Goal: Information Seeking & Learning: Stay updated

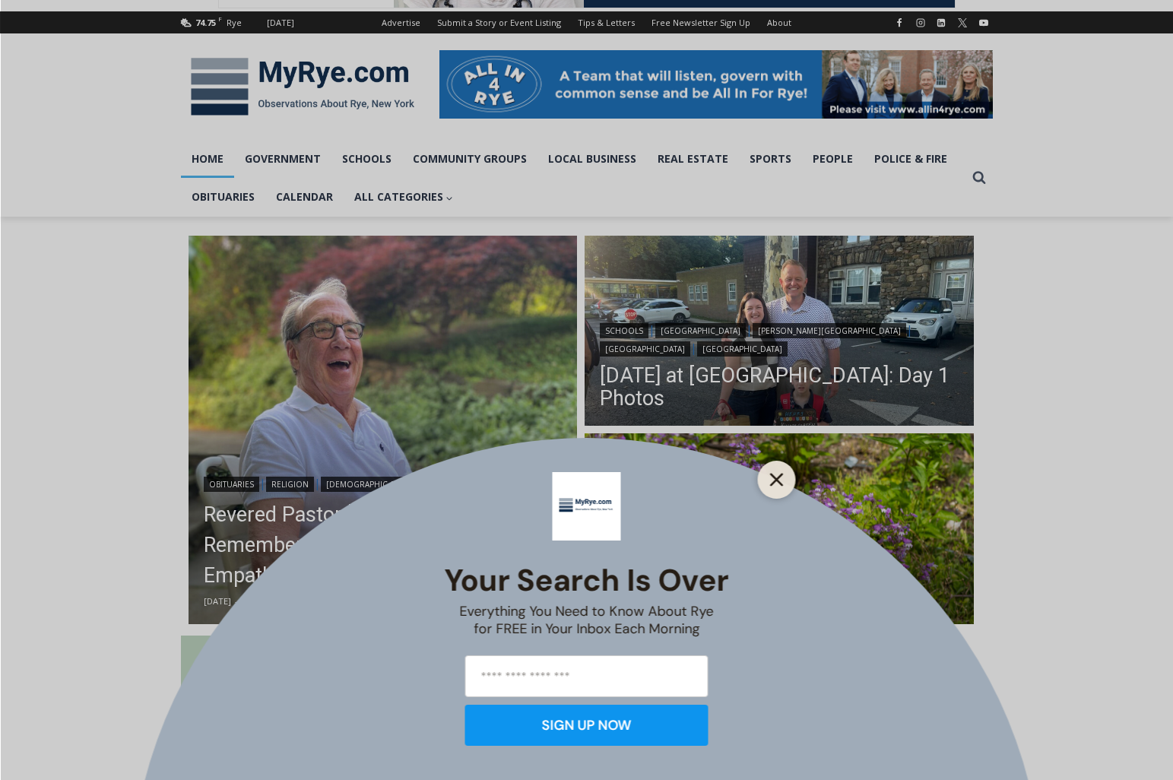
click at [773, 487] on button "Close" at bounding box center [776, 479] width 21 height 21
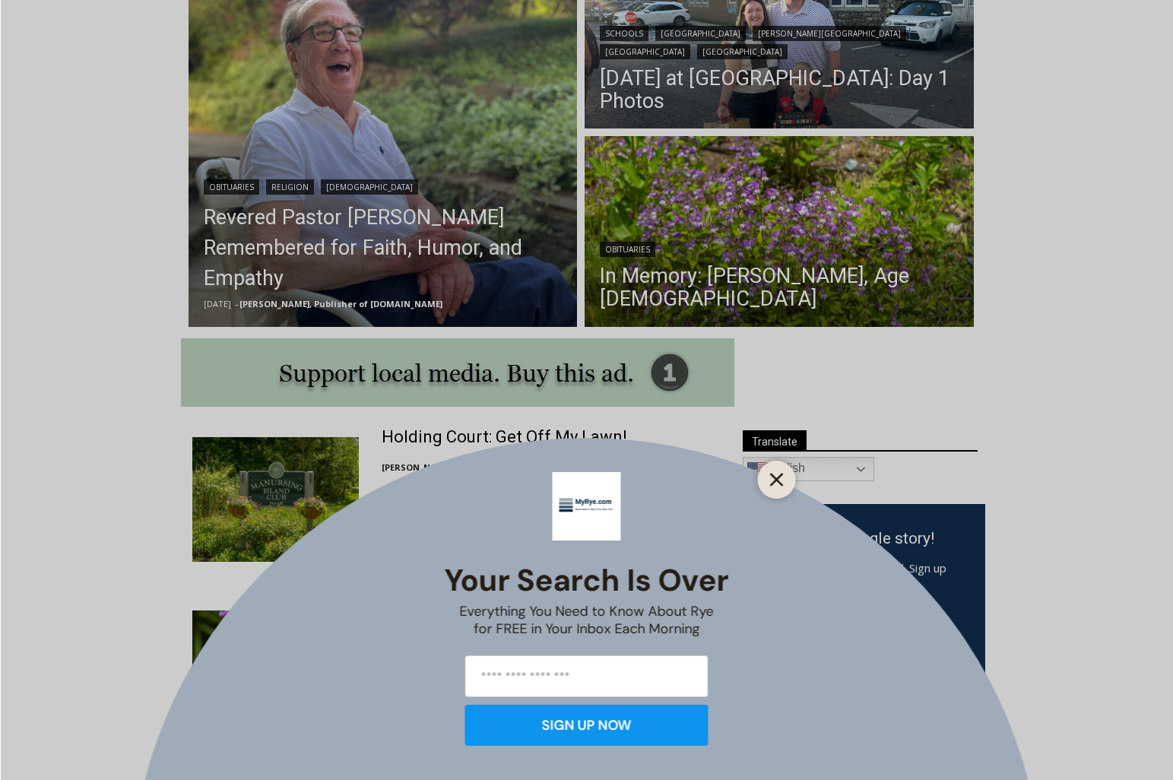
click at [778, 476] on icon "Close" at bounding box center [777, 480] width 14 height 14
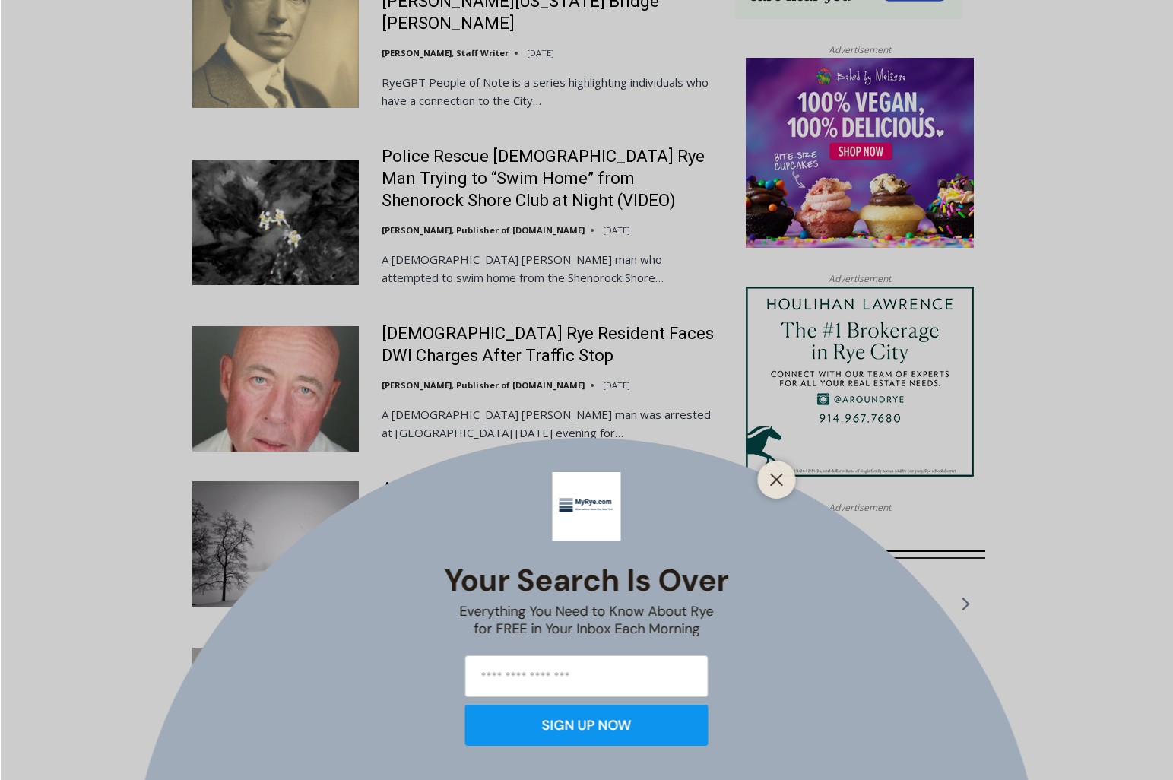
scroll to position [1659, 0]
click at [778, 480] on line "Close" at bounding box center [776, 479] width 11 height 11
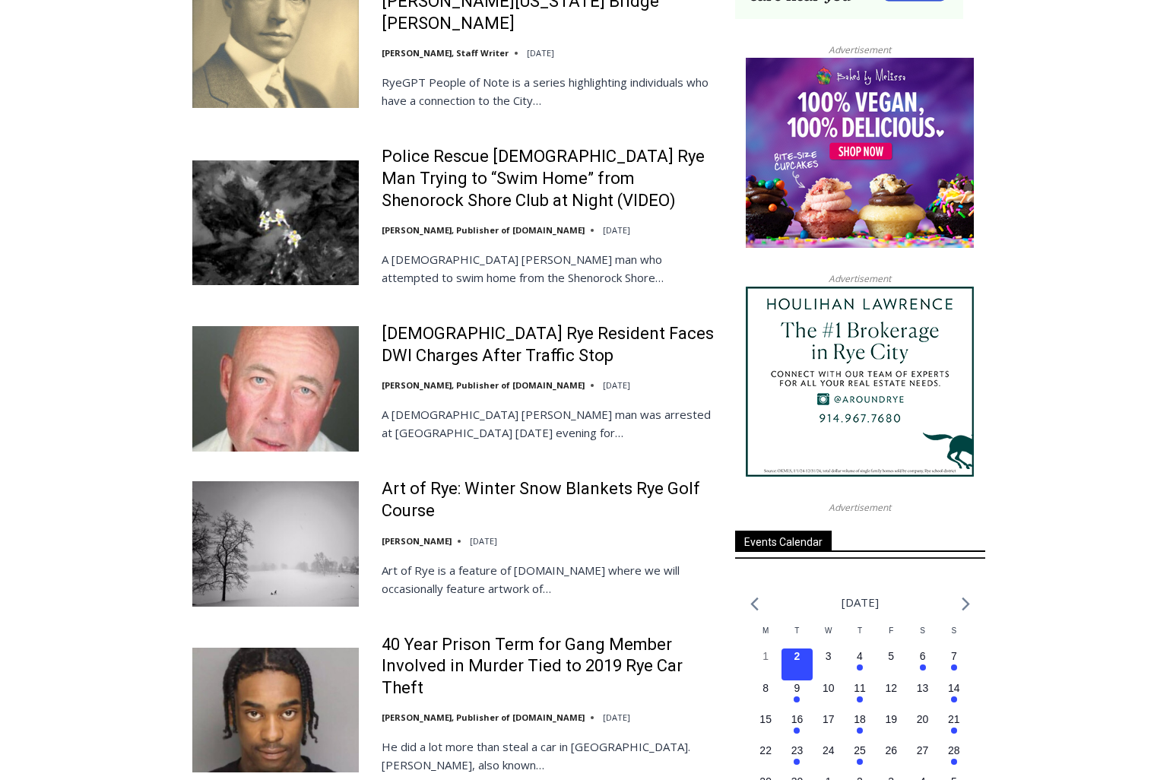
click at [0, 0] on div "Your Search is Over Everything You Need to Know About Rye for FREE in Your Inbo…" at bounding box center [0, 0] width 0 height 0
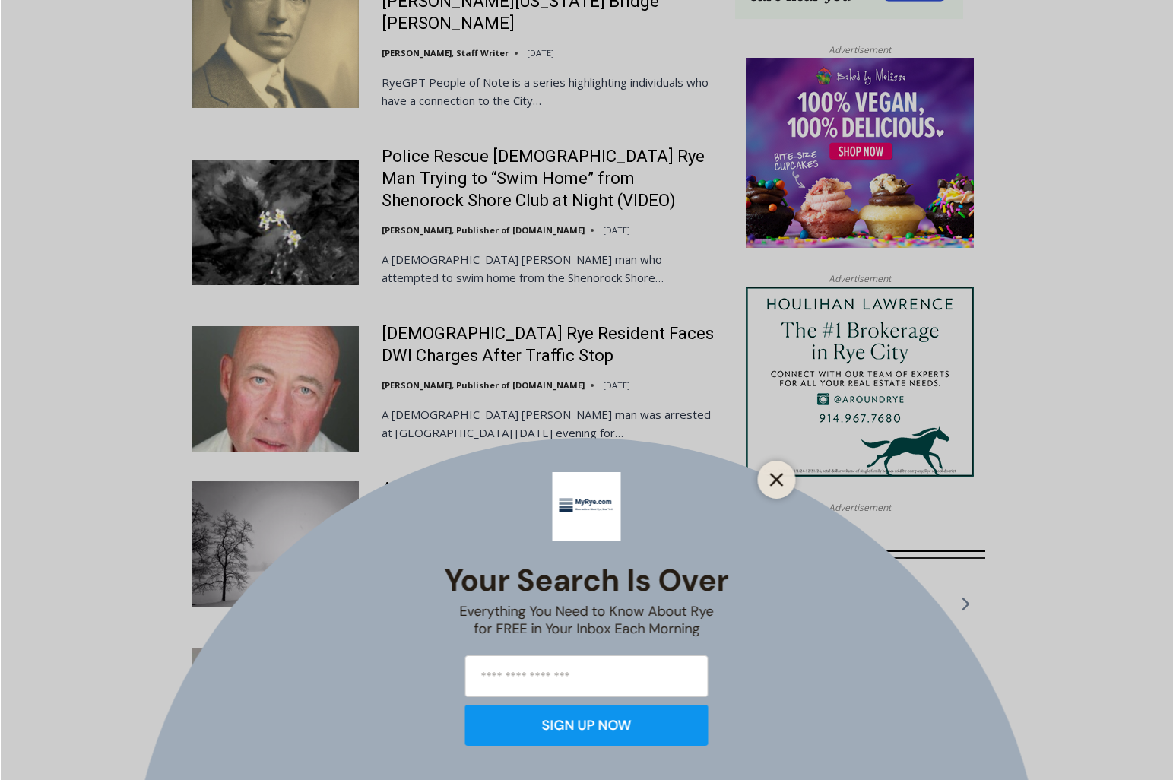
click at [778, 480] on div "Your Search is Over Everything You Need to Know About Rye for FREE in Your Inbo…" at bounding box center [586, 390] width 1173 height 780
click at [414, 277] on div "Your Search is Over Everything You Need to Know About Rye for FREE in Your Inbo…" at bounding box center [586, 390] width 1173 height 780
click at [415, 277] on div "Your Search is Over Everything You Need to Know About Rye for FREE in Your Inbo…" at bounding box center [586, 390] width 1173 height 780
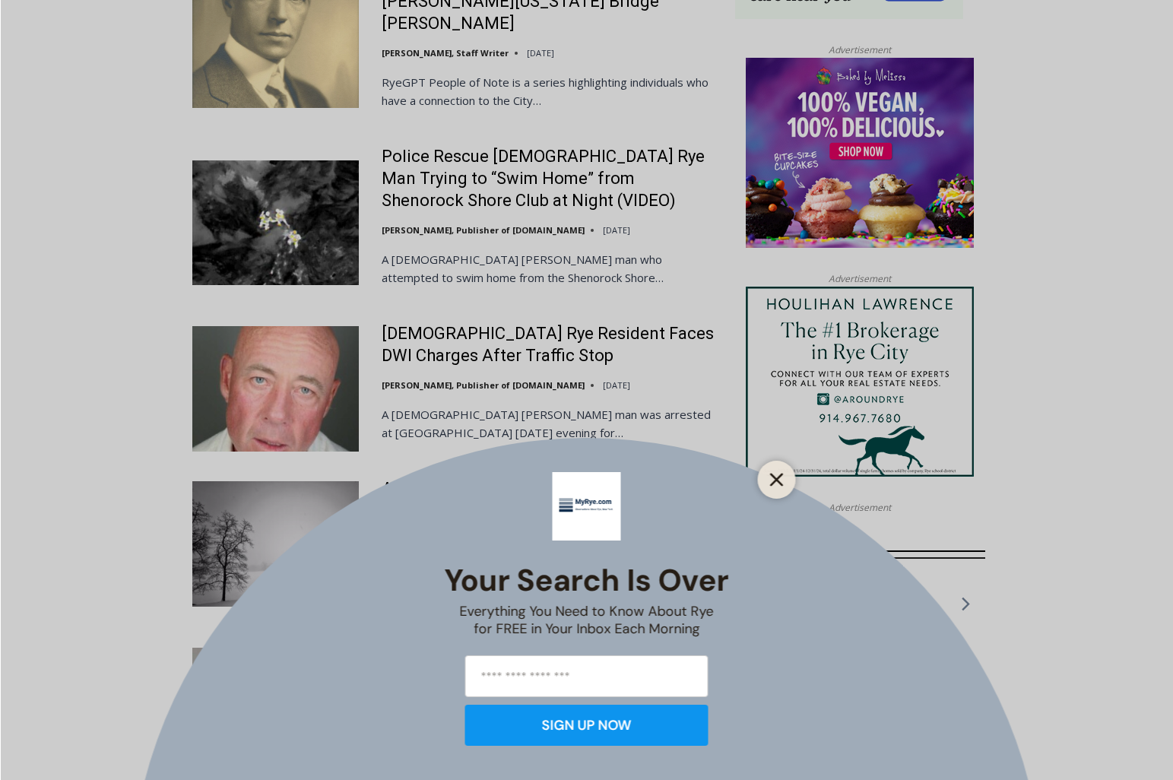
click at [768, 480] on button "Close" at bounding box center [776, 479] width 21 height 21
click at [422, 294] on div "Your Search is Over Everything You Need to Know About Rye for FREE in Your Inbo…" at bounding box center [586, 390] width 1173 height 780
click at [578, 675] on input "email" at bounding box center [586, 676] width 243 height 42
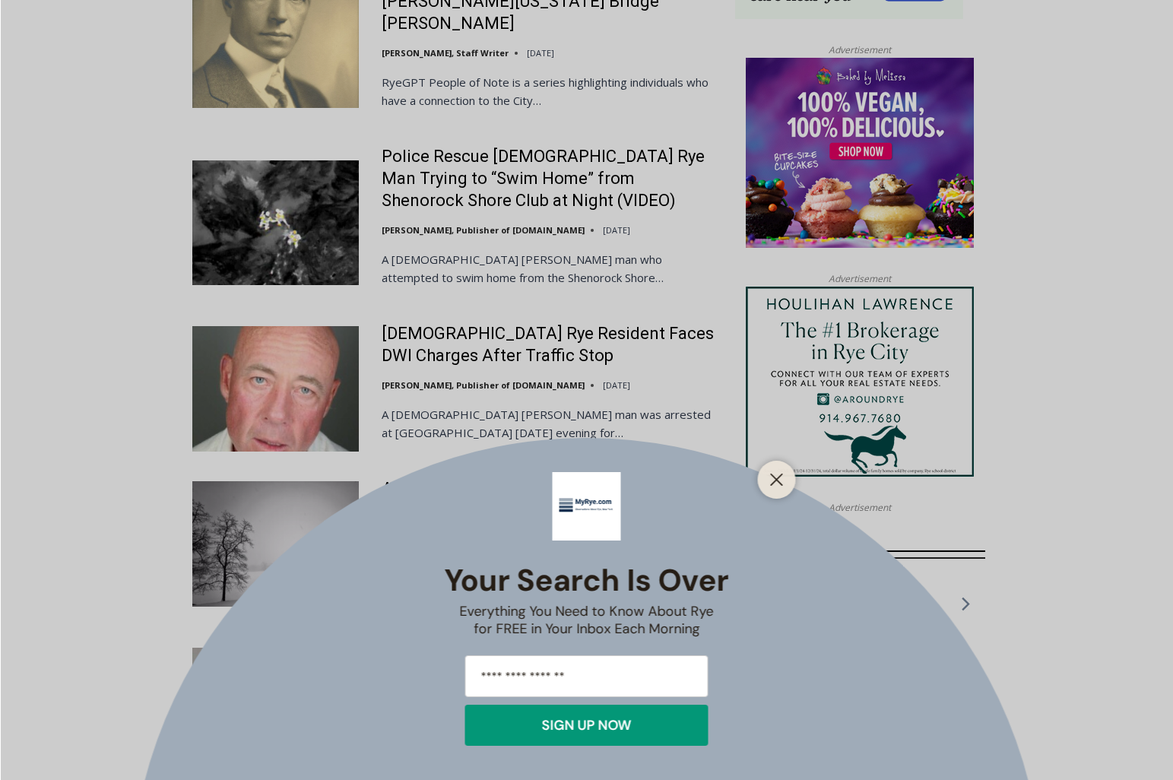
type input "**********"
click at [569, 722] on div "SIGN UP NOW" at bounding box center [587, 725] width 90 height 14
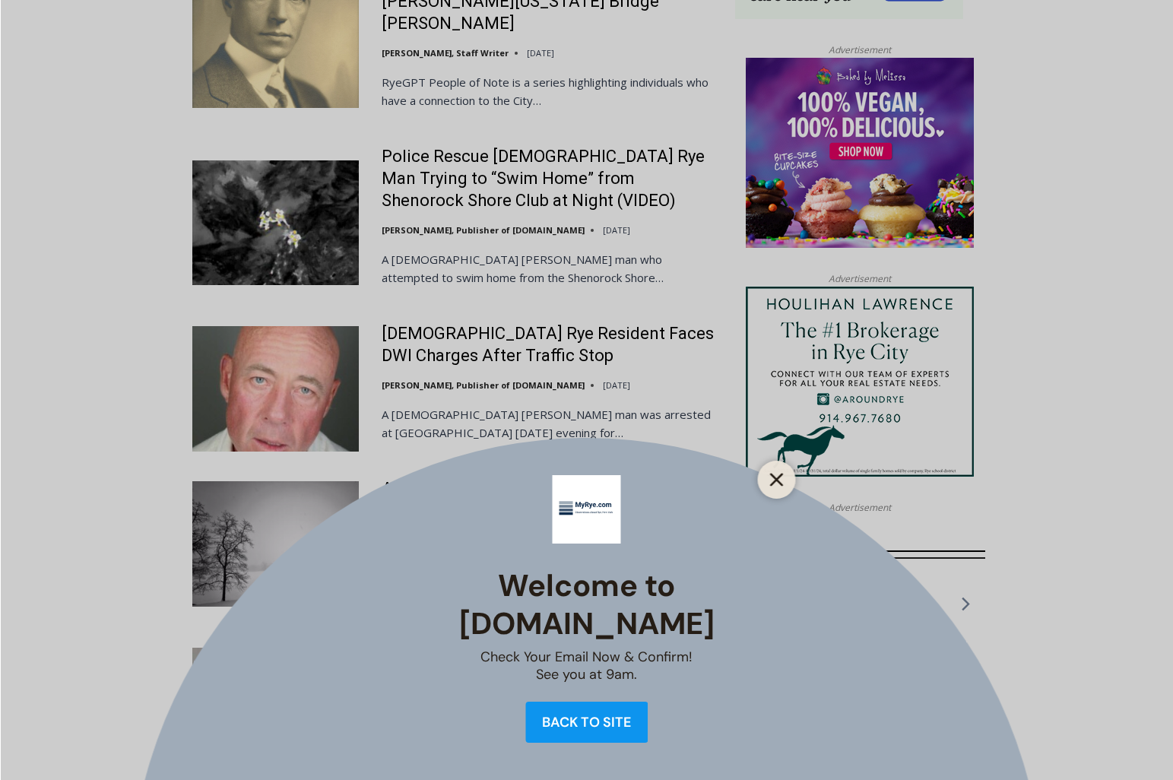
click at [773, 482] on line "Close" at bounding box center [776, 479] width 11 height 11
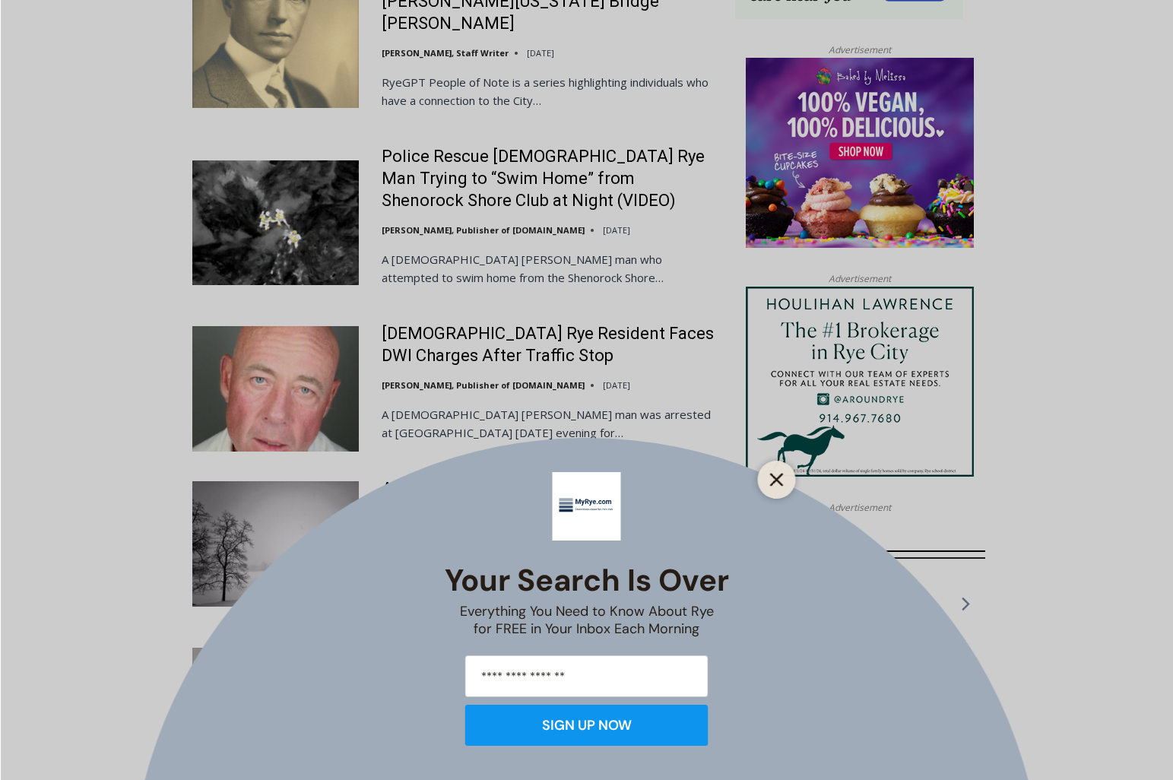
click at [773, 482] on line "Close" at bounding box center [776, 479] width 11 height 11
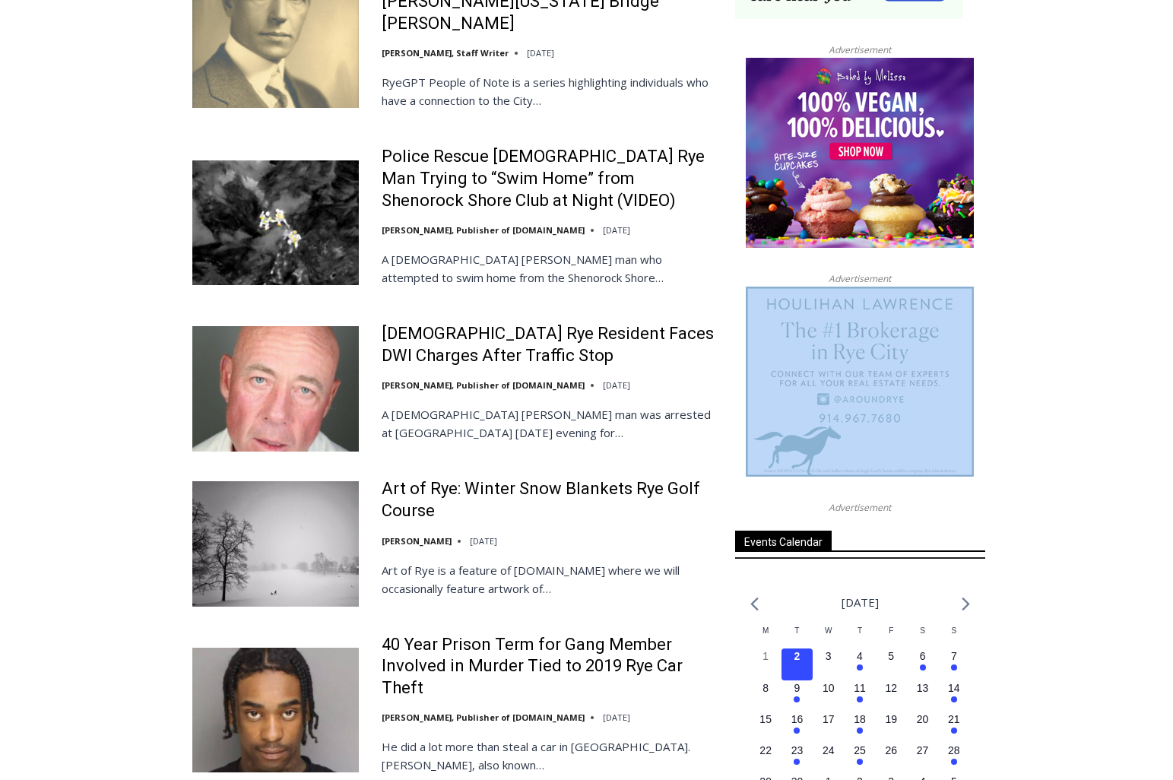
click at [773, 481] on span at bounding box center [860, 384] width 250 height 195
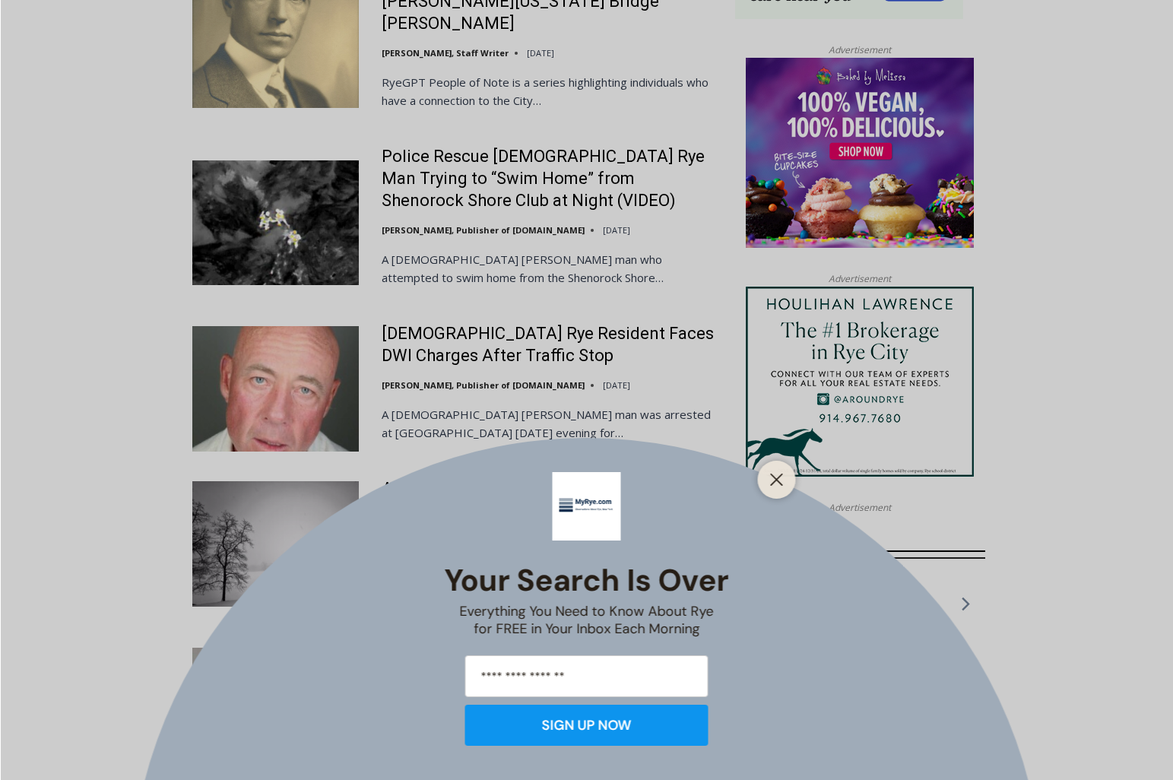
click at [528, 311] on div "**********" at bounding box center [586, 390] width 1173 height 780
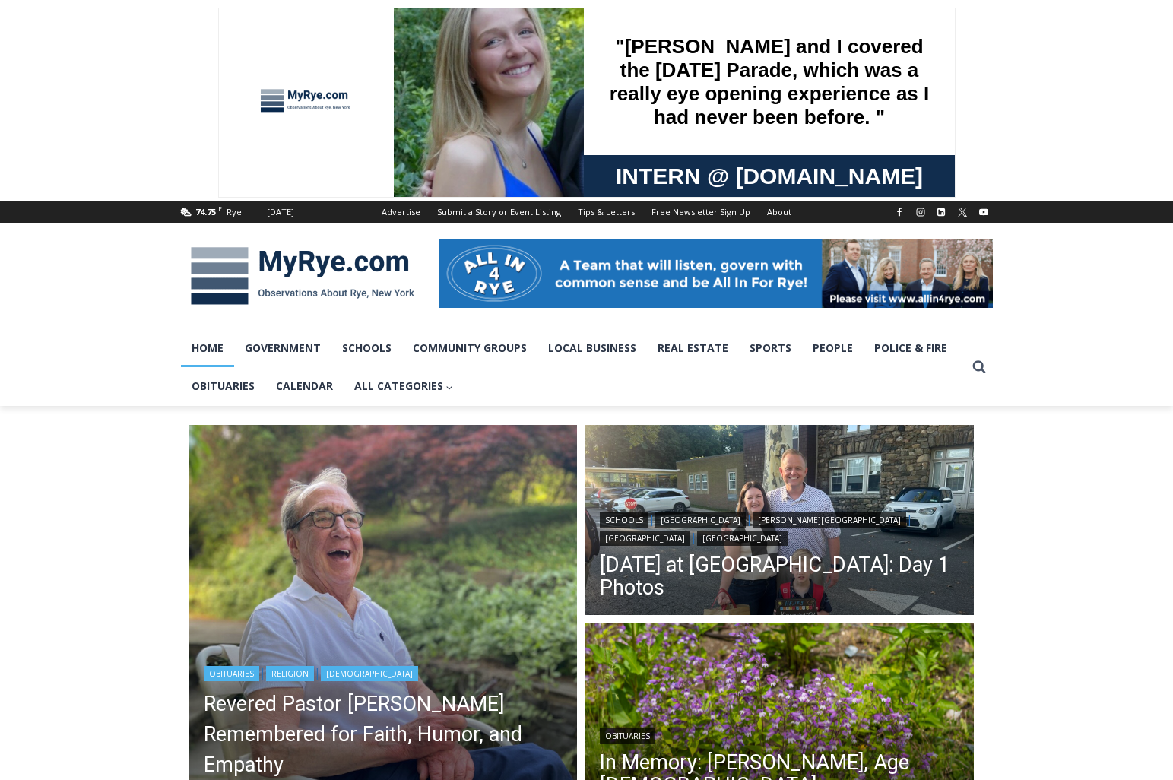
click at [444, 547] on img "Read More Revered Pastor Donald Poole Jr. Remembered for Faith, Humor, and Empa…" at bounding box center [383, 619] width 389 height 389
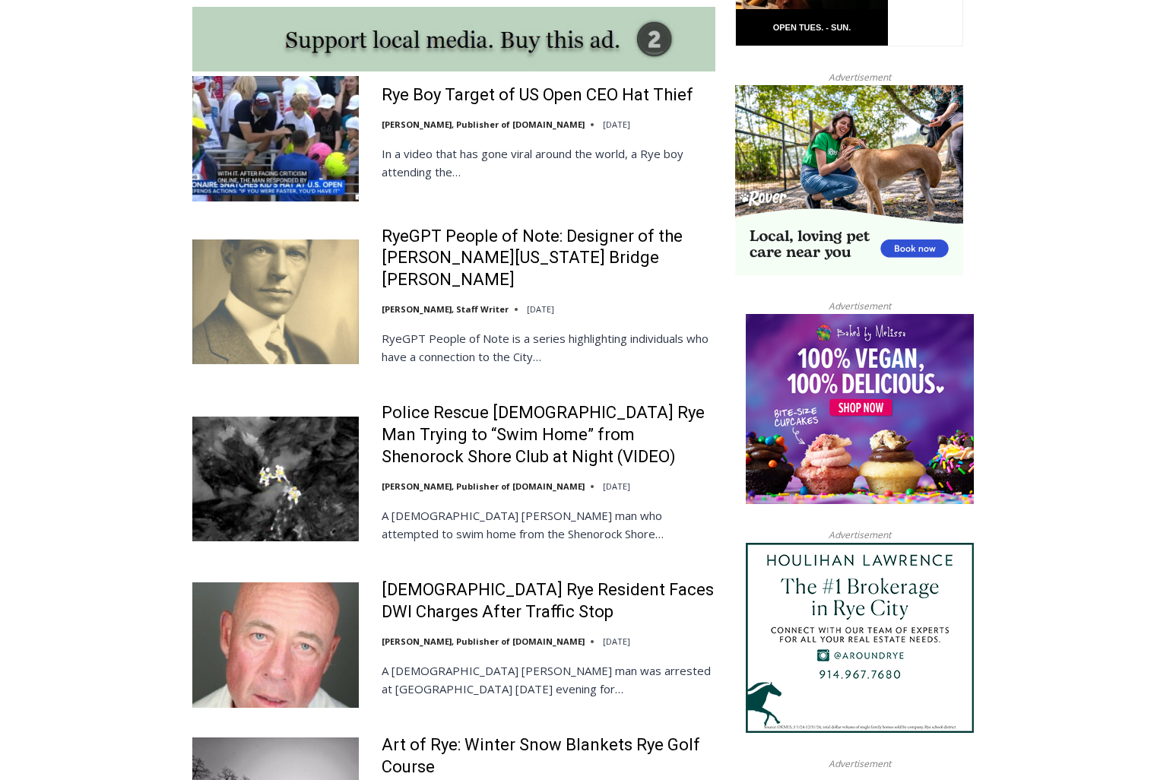
scroll to position [1403, 0]
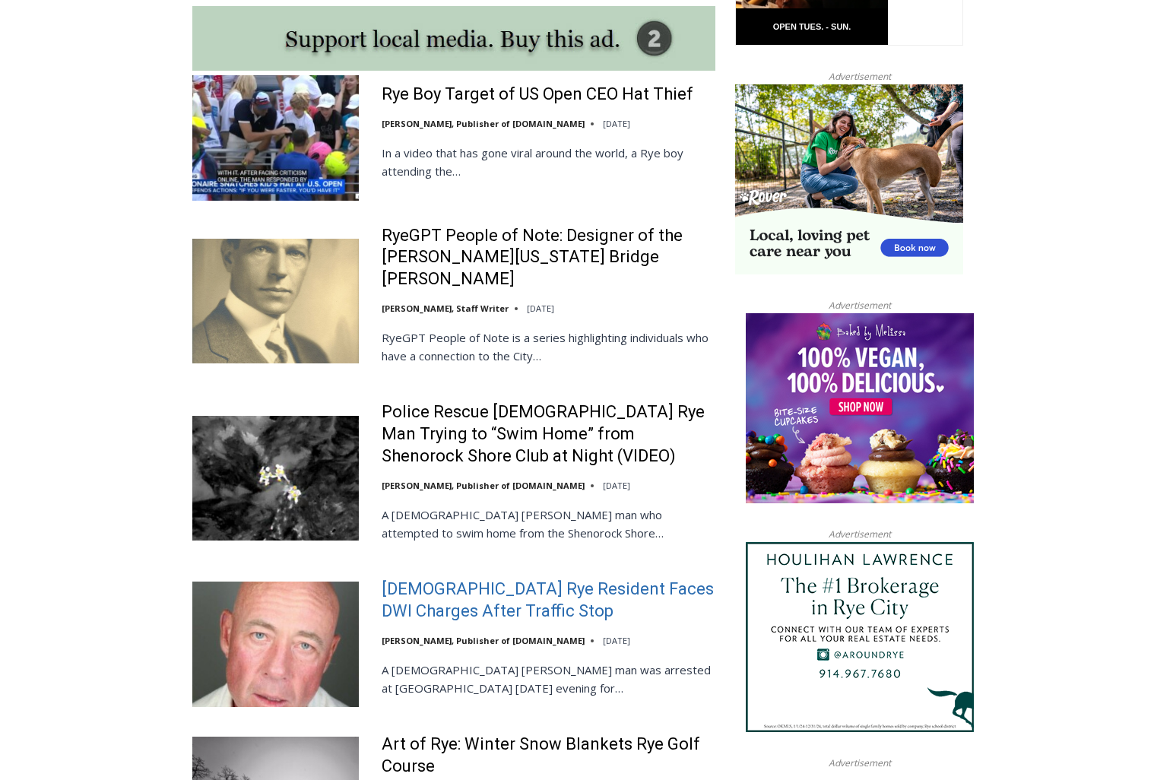
click at [490, 578] on link "56-Year-Old Rye Resident Faces DWI Charges After Traffic Stop" at bounding box center [549, 599] width 334 height 43
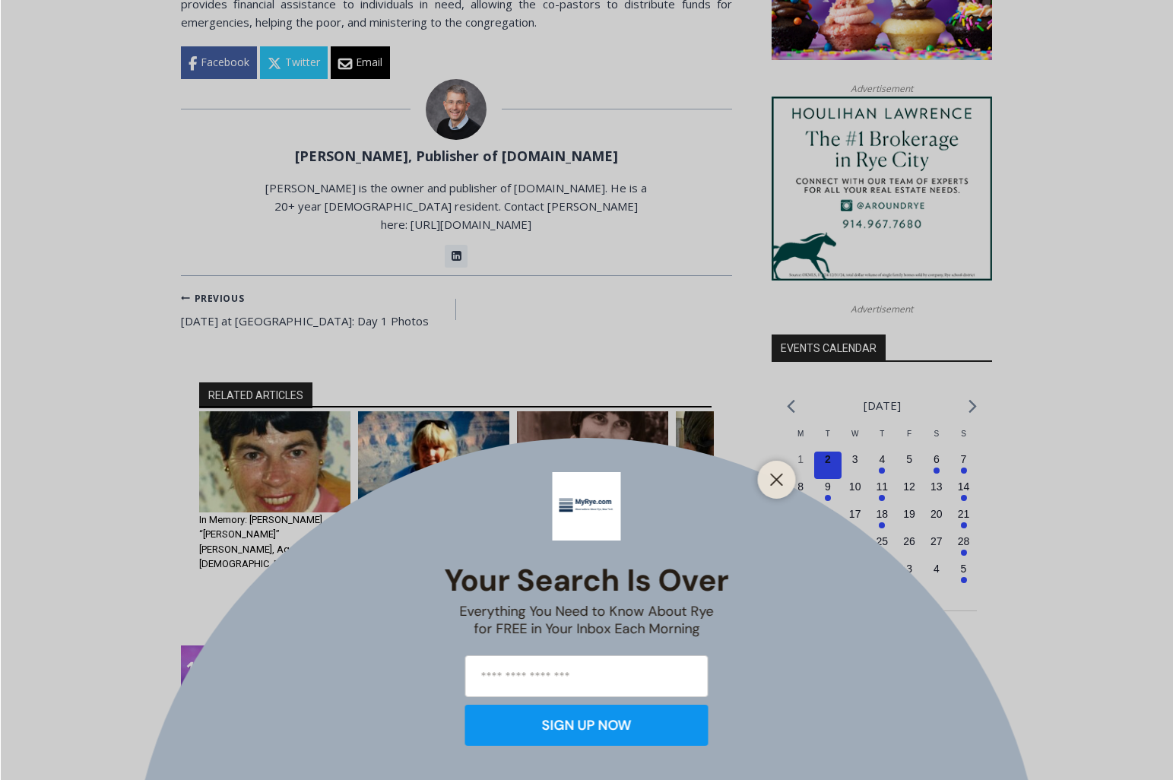
scroll to position [1737, 0]
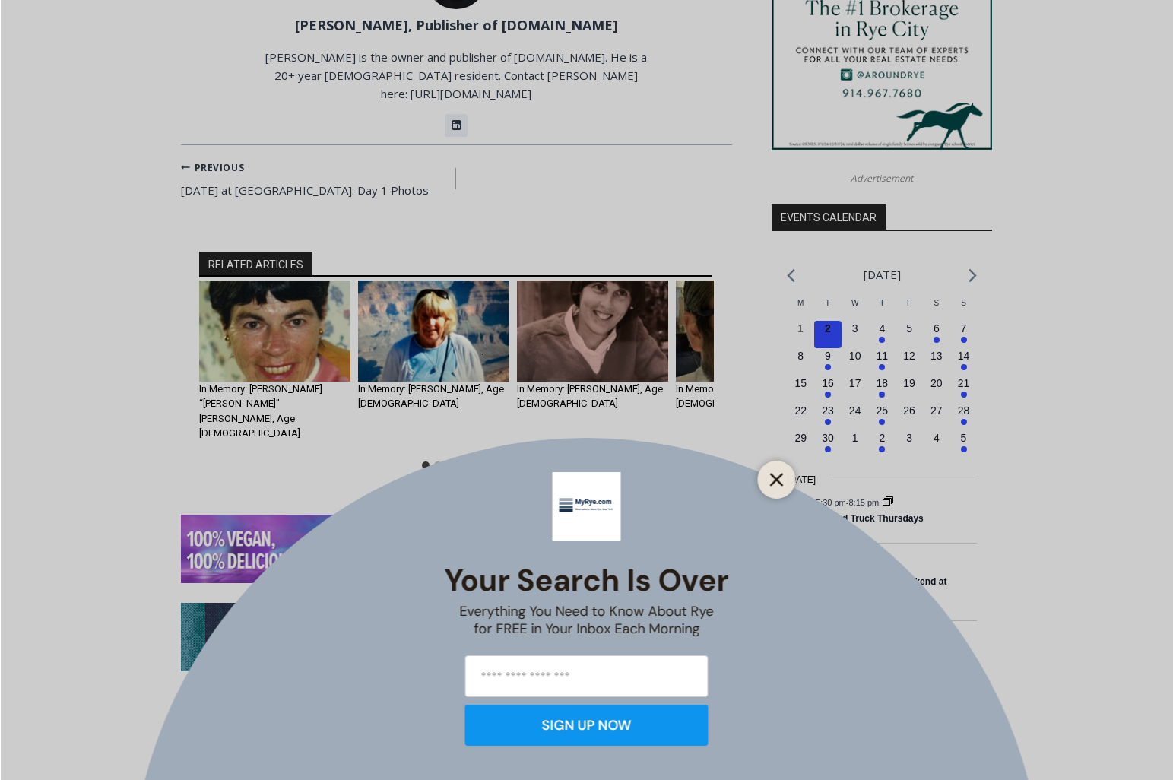
click at [784, 486] on button "Close" at bounding box center [776, 479] width 21 height 21
